Goal: Task Accomplishment & Management: Use online tool/utility

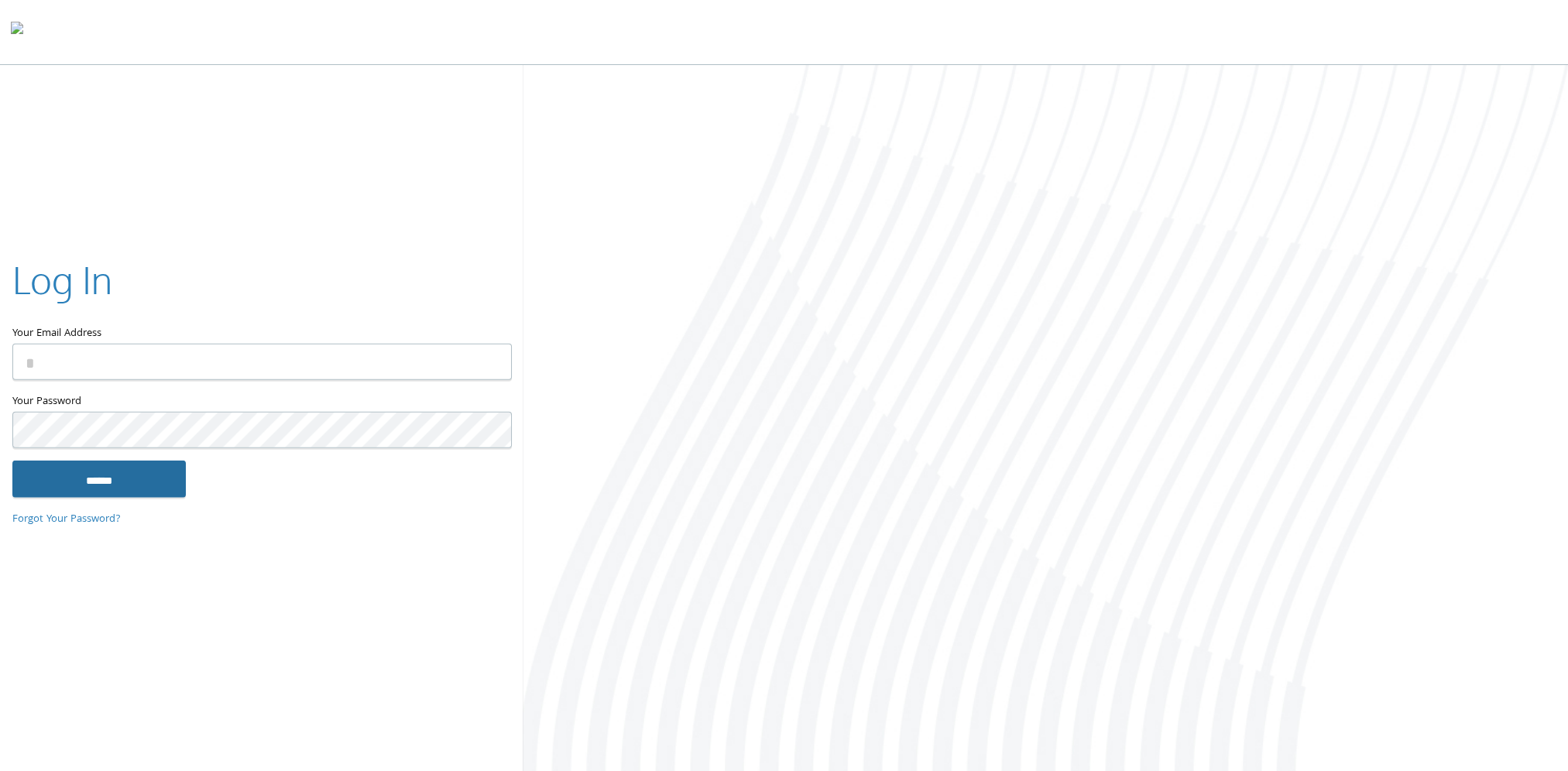
type input "**********"
click at [127, 495] on input "******" at bounding box center [99, 478] width 173 height 37
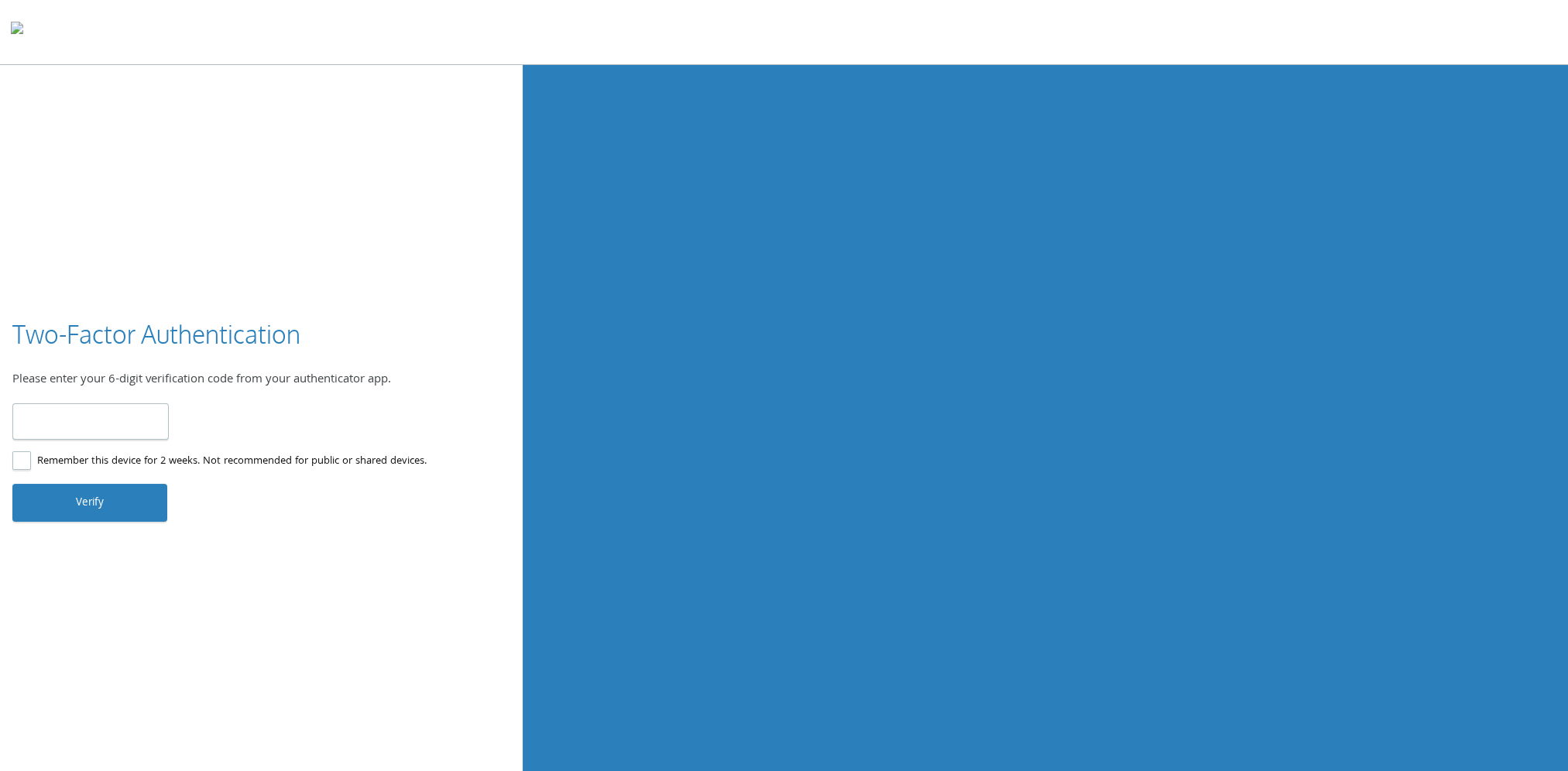
type input "******"
